Goal: Use online tool/utility: Utilize a website feature to perform a specific function

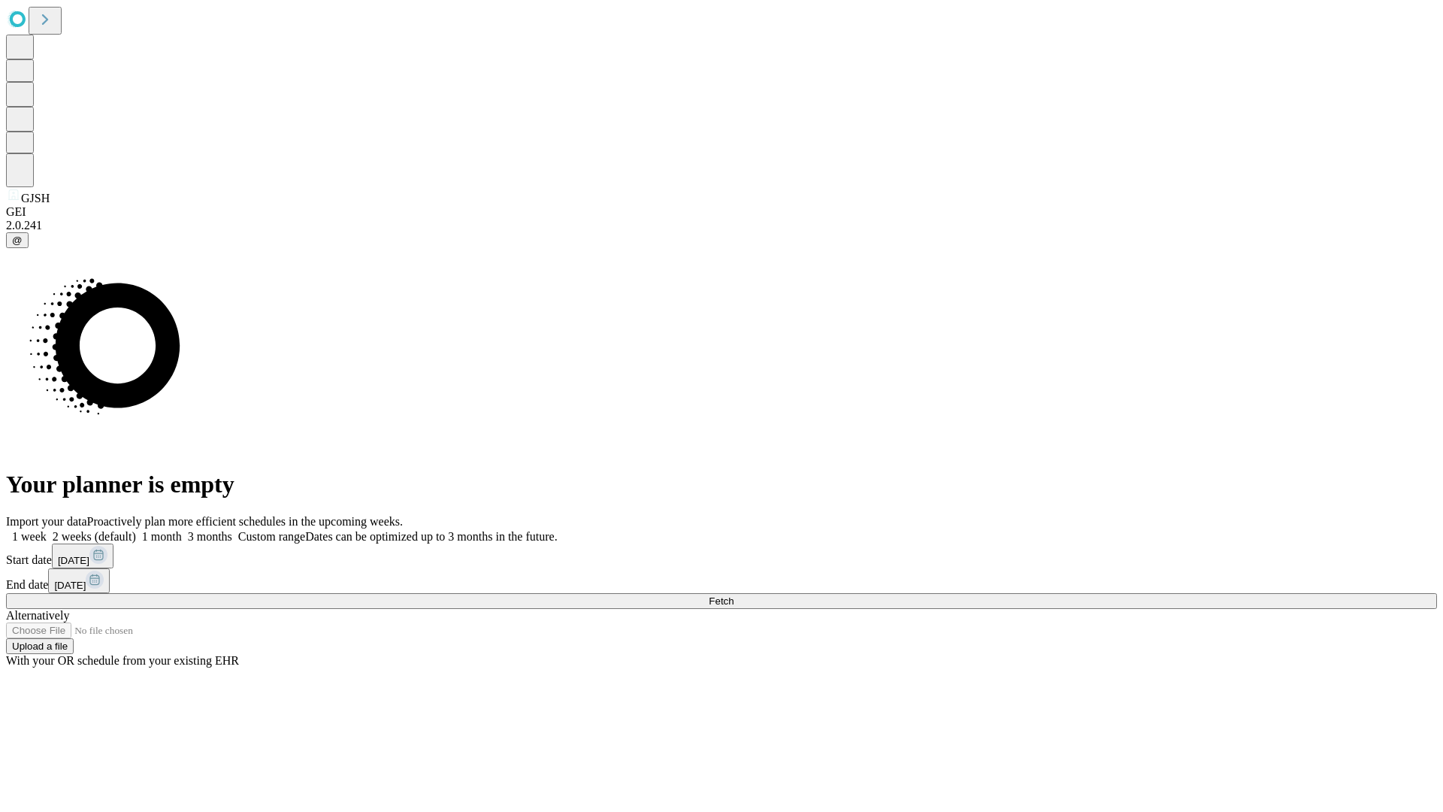
click at [734, 595] on span "Fetch" at bounding box center [721, 600] width 25 height 11
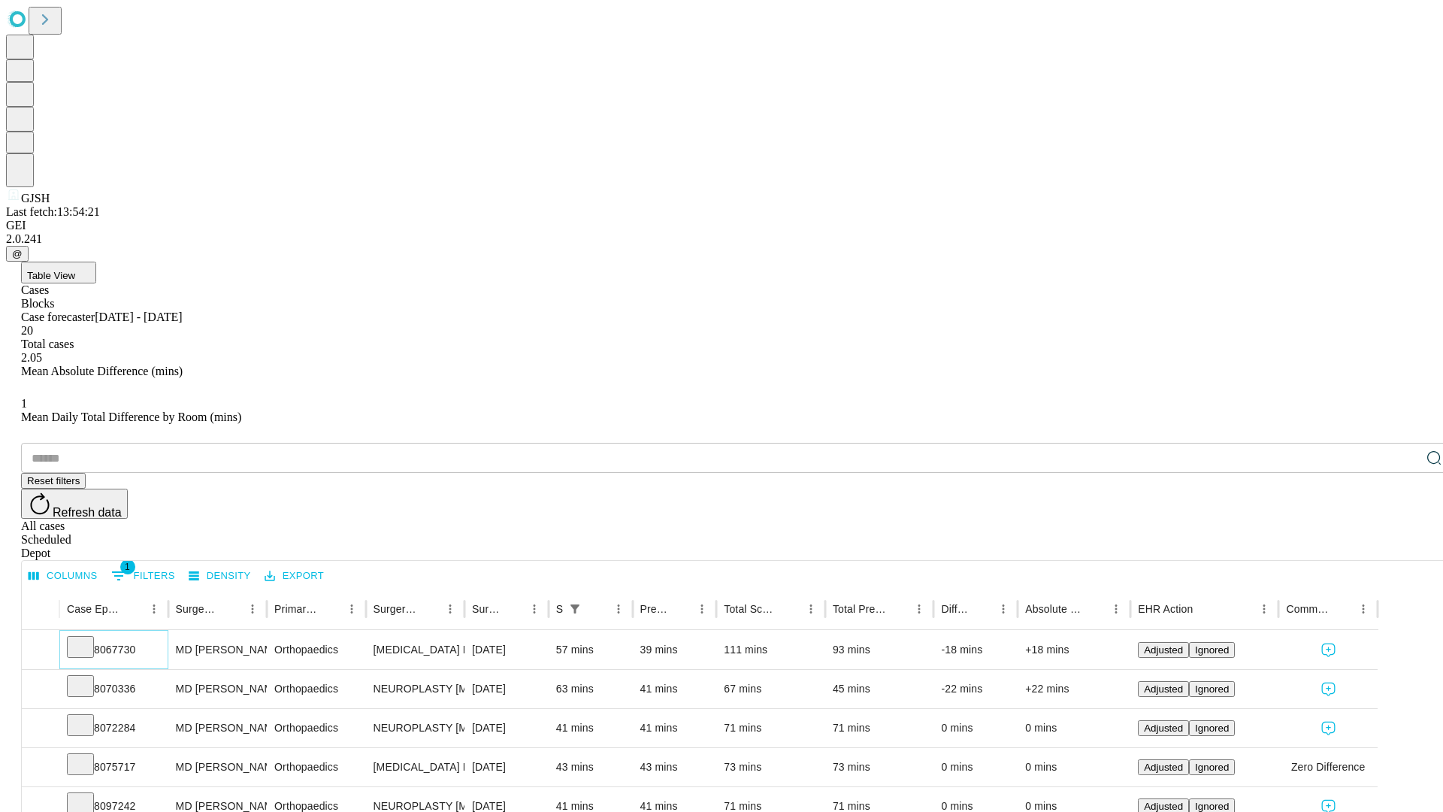
click at [88, 638] on icon at bounding box center [80, 645] width 15 height 15
